Goal: Information Seeking & Learning: Learn about a topic

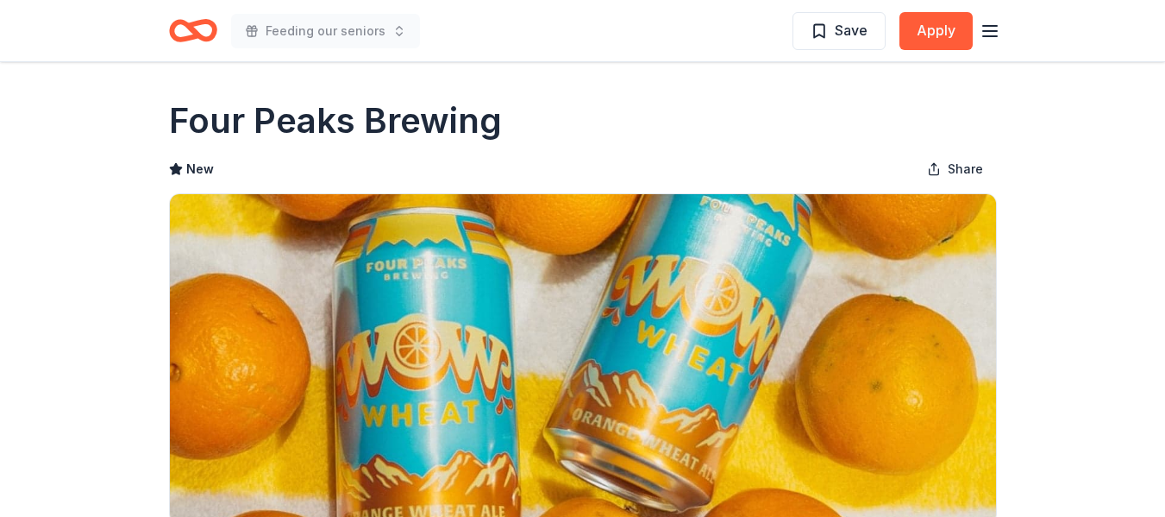
click at [990, 23] on icon "button" at bounding box center [990, 31] width 21 height 21
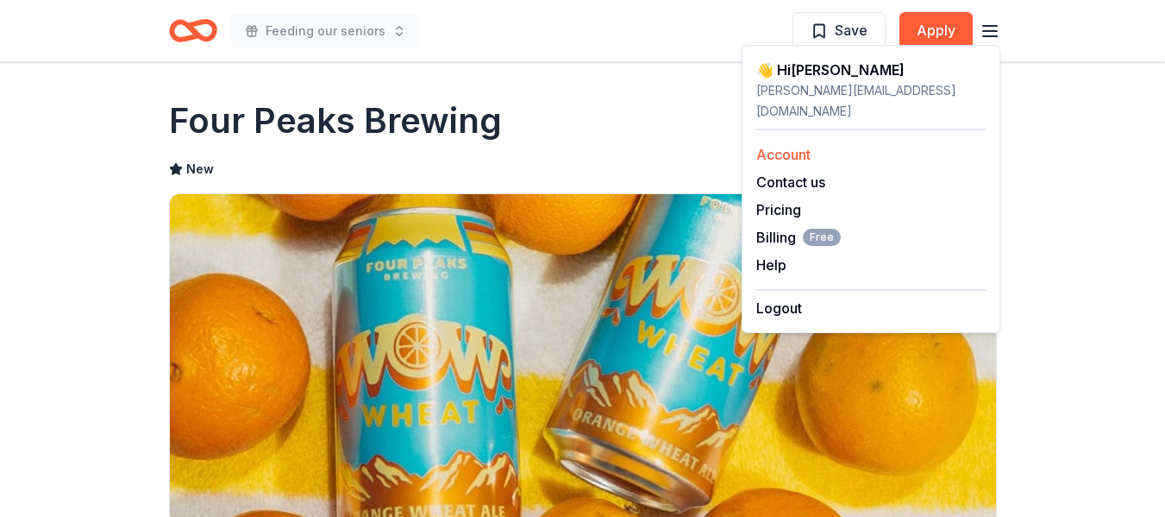
click at [800, 146] on link "Account" at bounding box center [783, 154] width 54 height 17
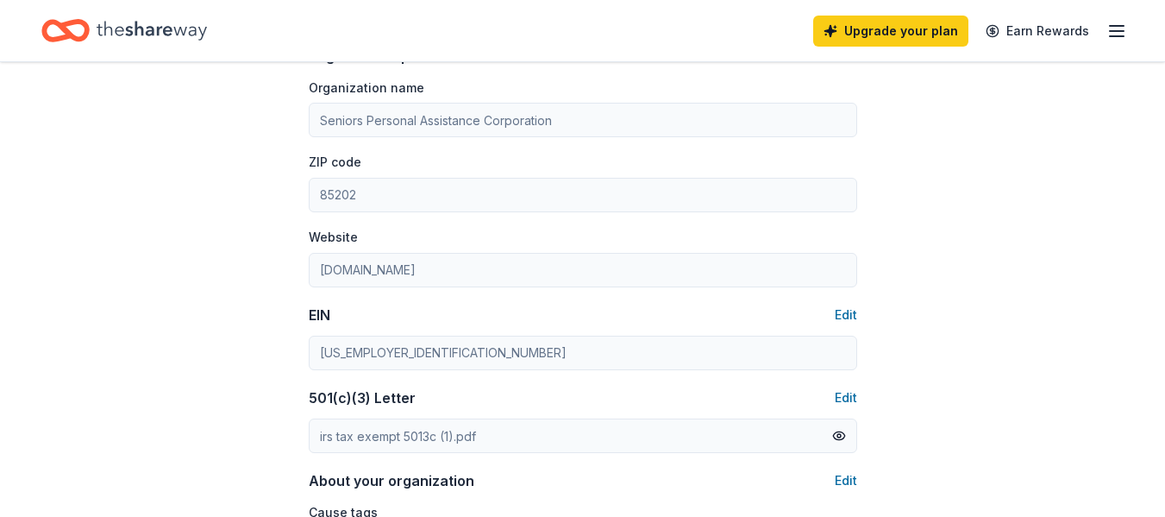
scroll to position [862, 0]
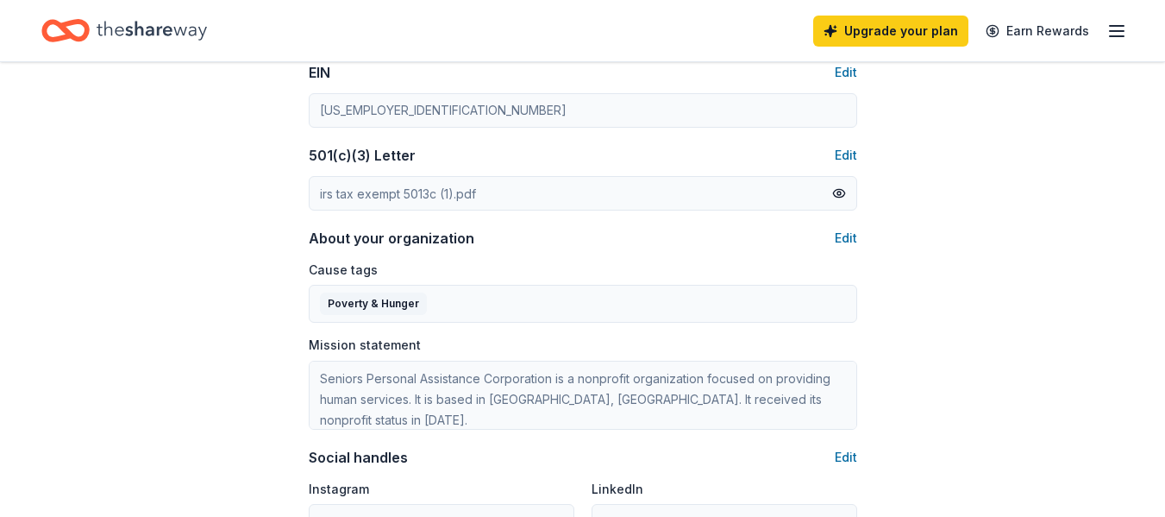
click at [1110, 28] on icon "button" at bounding box center [1116, 31] width 21 height 21
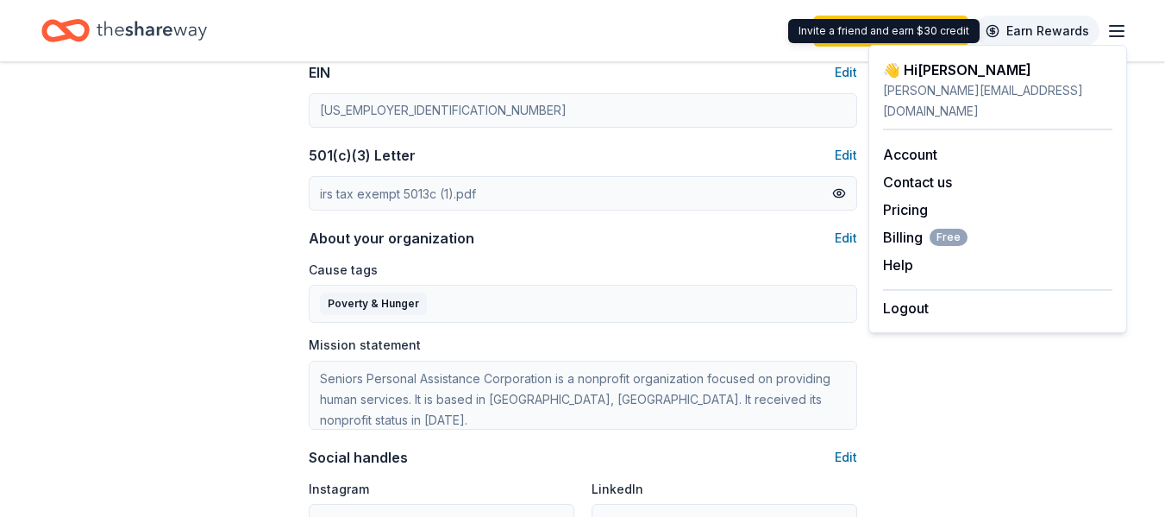
click at [1039, 30] on link "Earn Rewards" at bounding box center [1037, 31] width 124 height 31
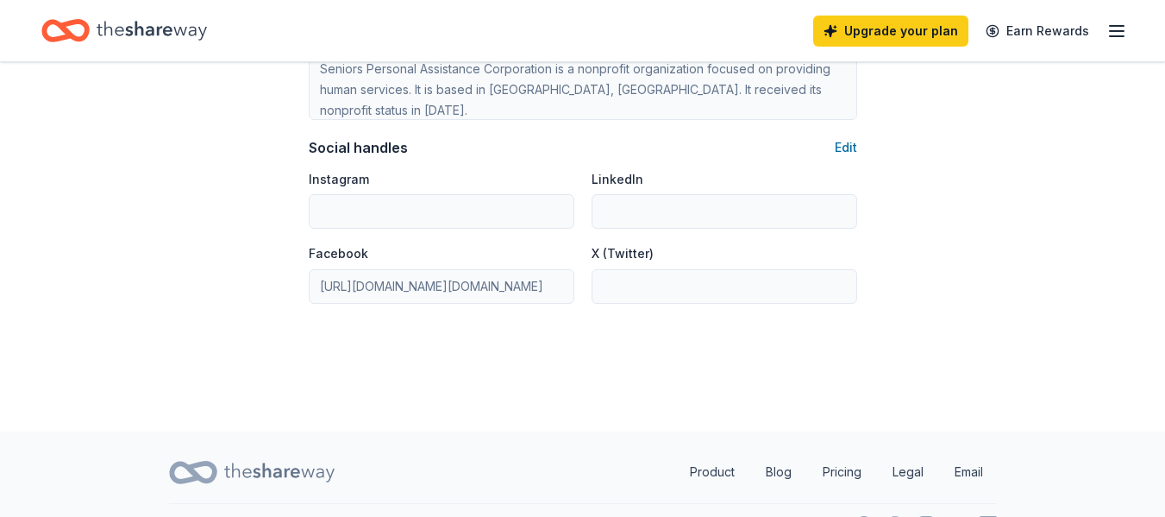
scroll to position [28, 0]
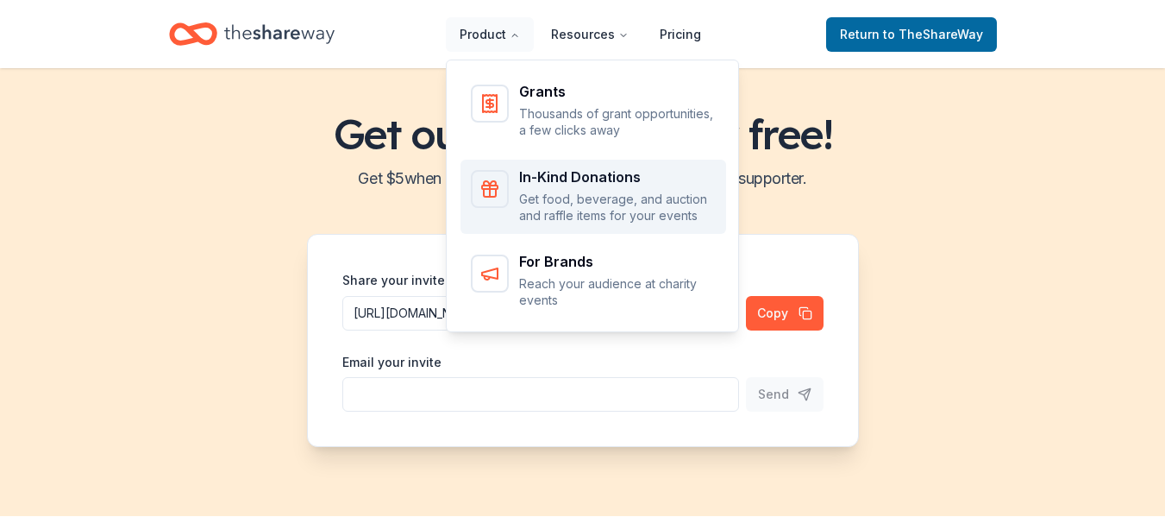
click at [576, 191] on p "Get food, beverage, and auction and raffle items for your events" at bounding box center [617, 208] width 197 height 34
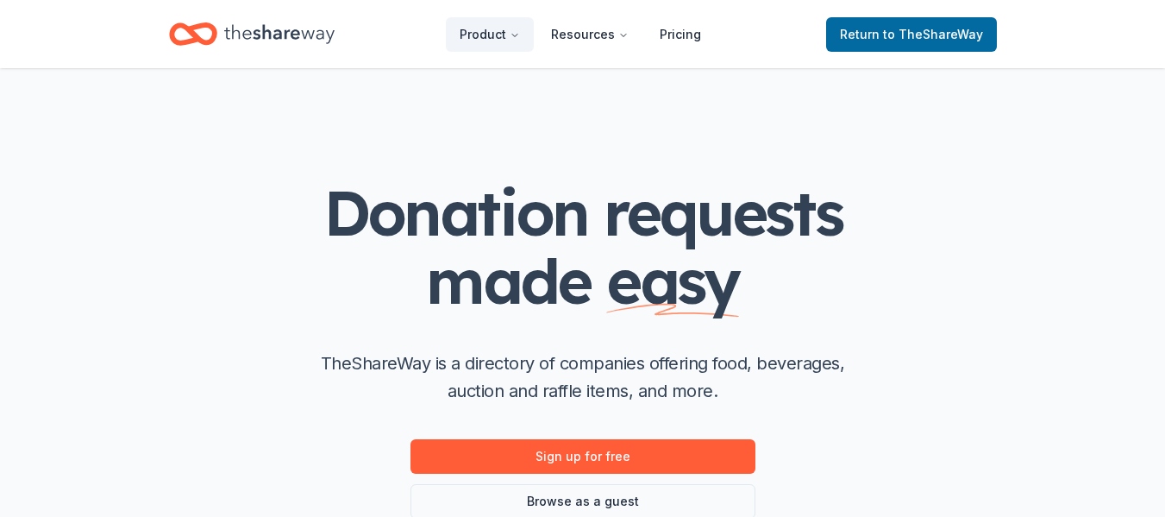
scroll to position [259, 0]
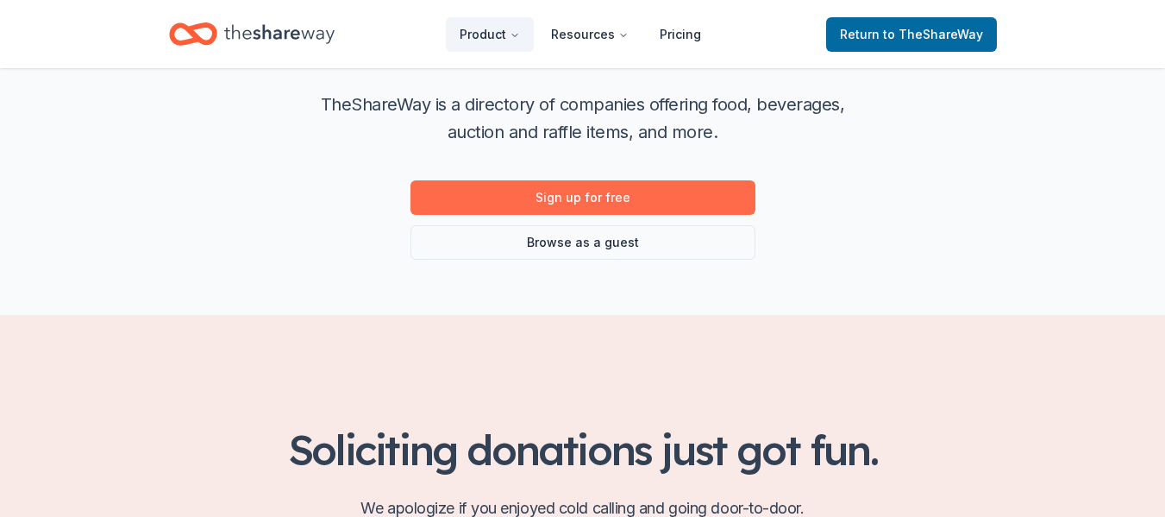
click at [607, 191] on link "Sign up for free" at bounding box center [582, 197] width 345 height 34
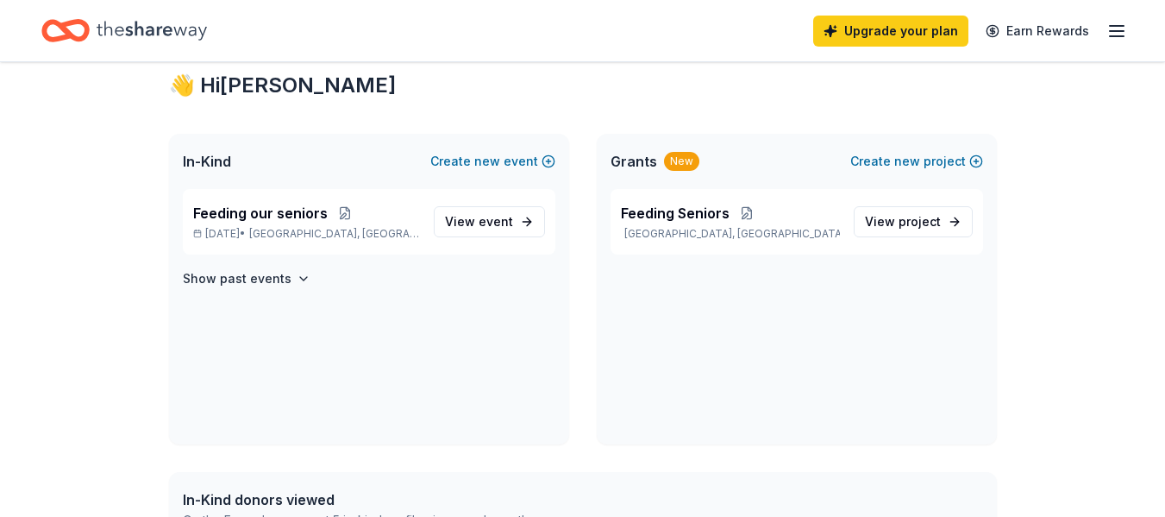
scroll to position [345, 0]
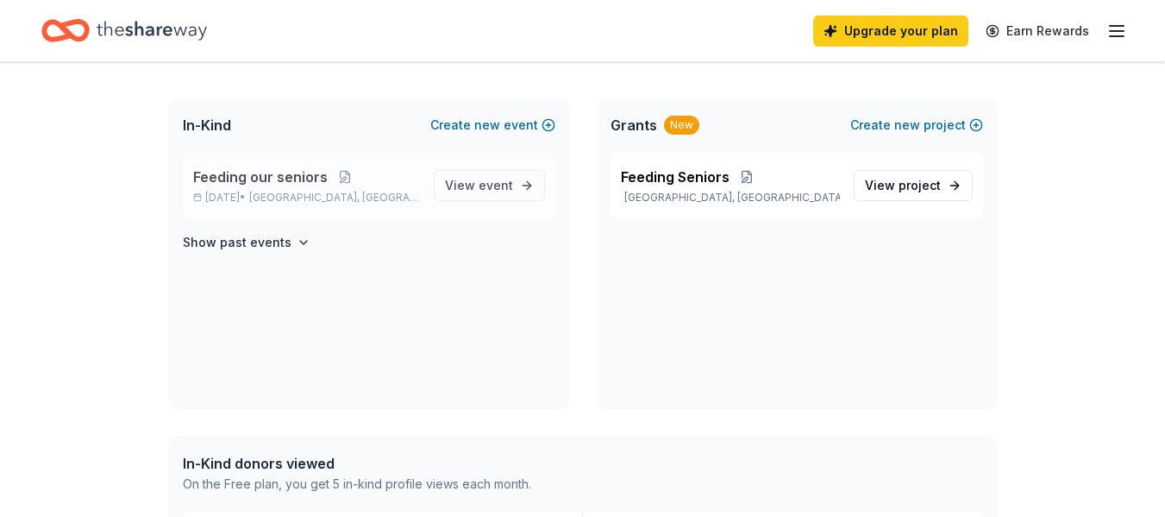
click at [316, 174] on span "Feeding our seniors" at bounding box center [260, 176] width 135 height 21
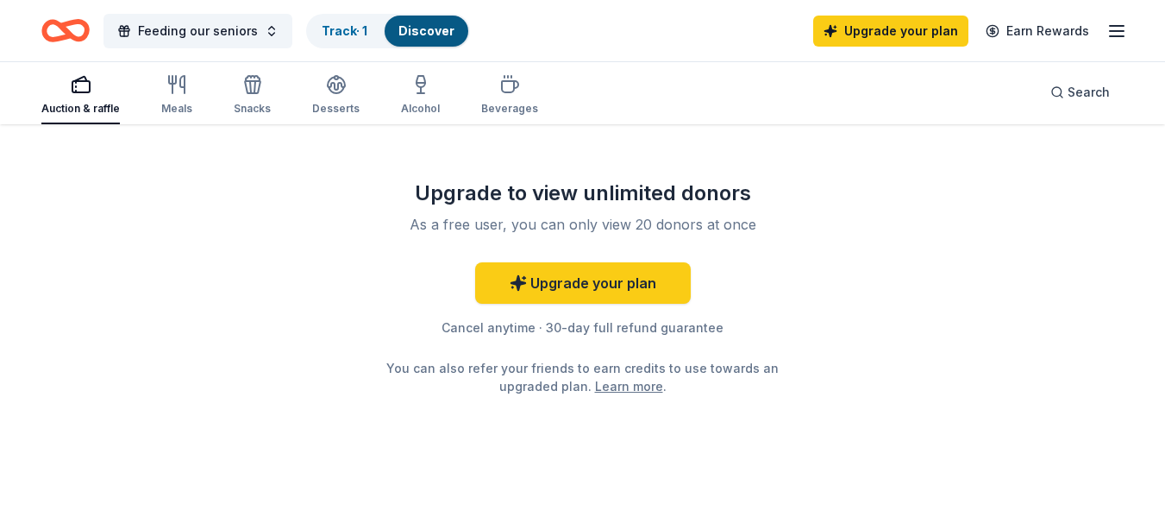
scroll to position [1811, 0]
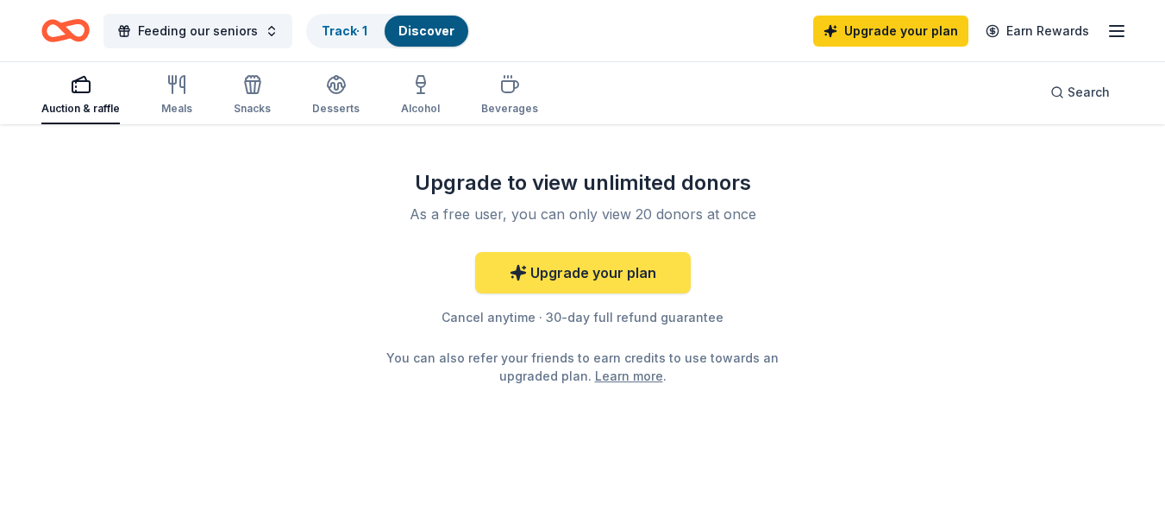
click at [611, 263] on link "Upgrade your plan" at bounding box center [583, 272] width 216 height 41
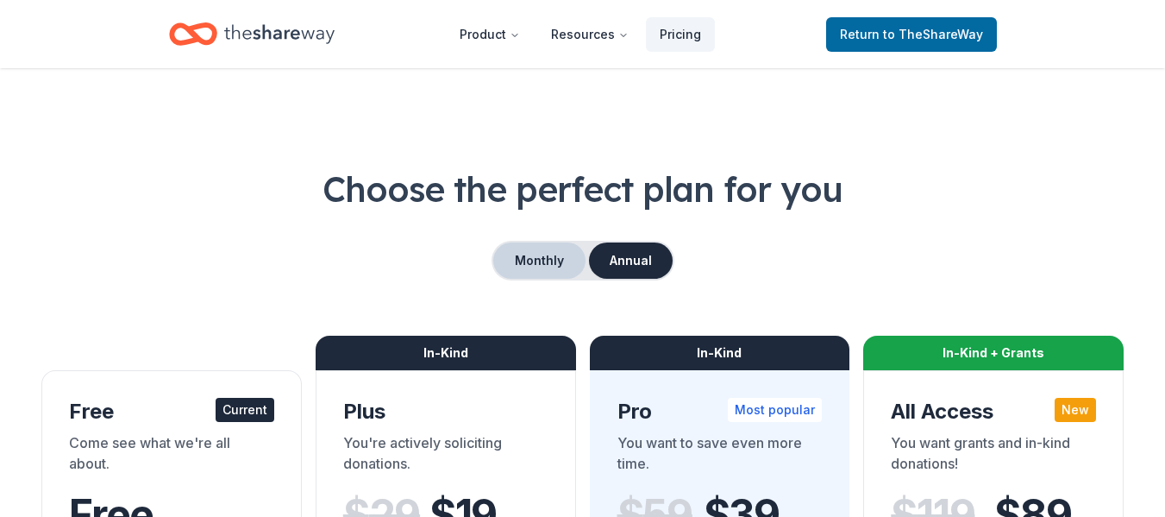
click at [535, 253] on button "Monthly" at bounding box center [539, 260] width 92 height 36
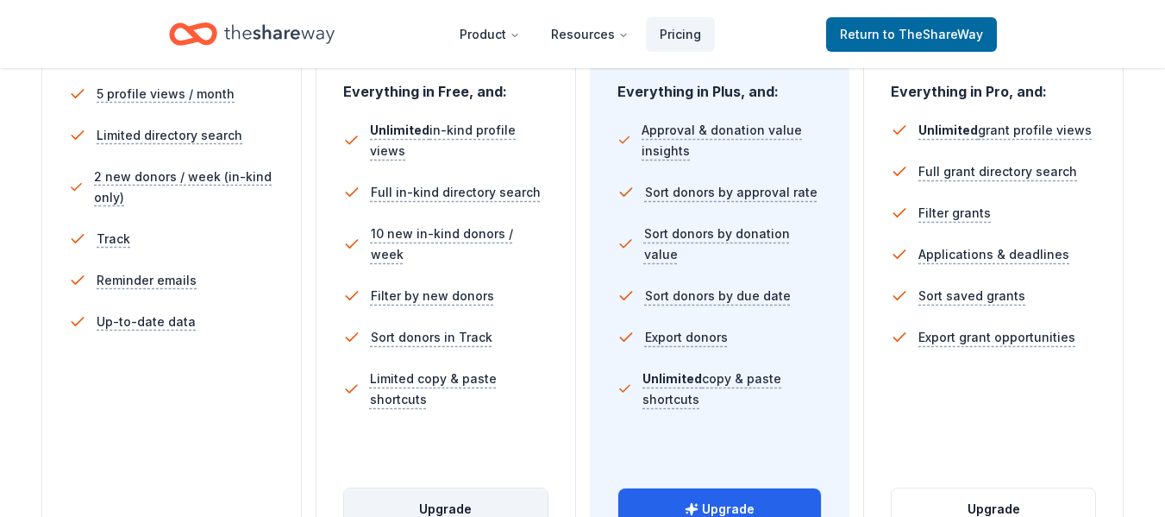
scroll to position [517, 0]
